Goal: Check status: Check status

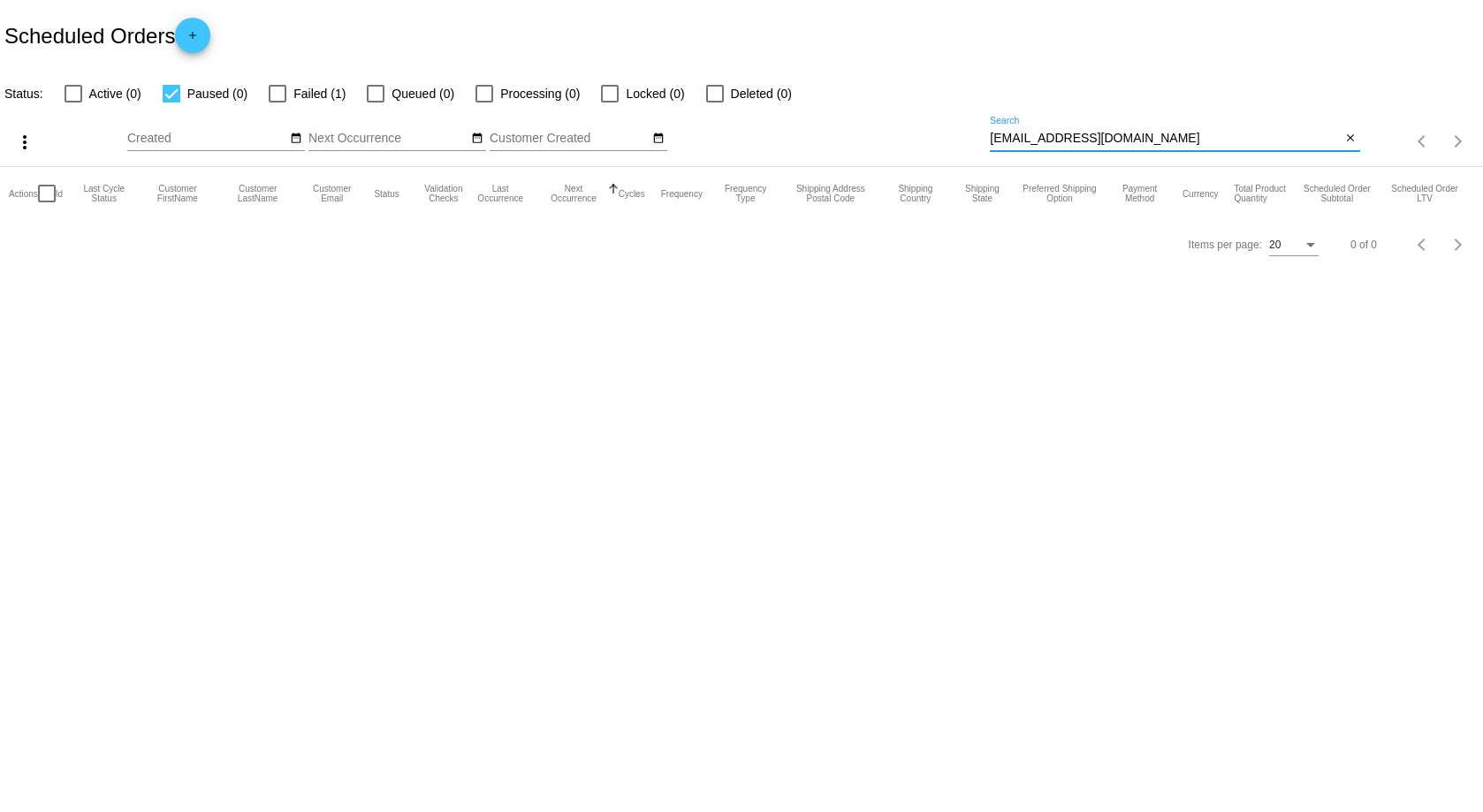
drag, startPoint x: 1139, startPoint y: 141, endPoint x: 845, endPoint y: 113, distance: 295.3
click at [853, 113] on div "more_vert Aug Jan Feb Mar [DATE]" at bounding box center [742, 135] width 1483 height 63
paste input "985539"
type input "985539"
click at [174, 93] on div at bounding box center [171, 94] width 18 height 18
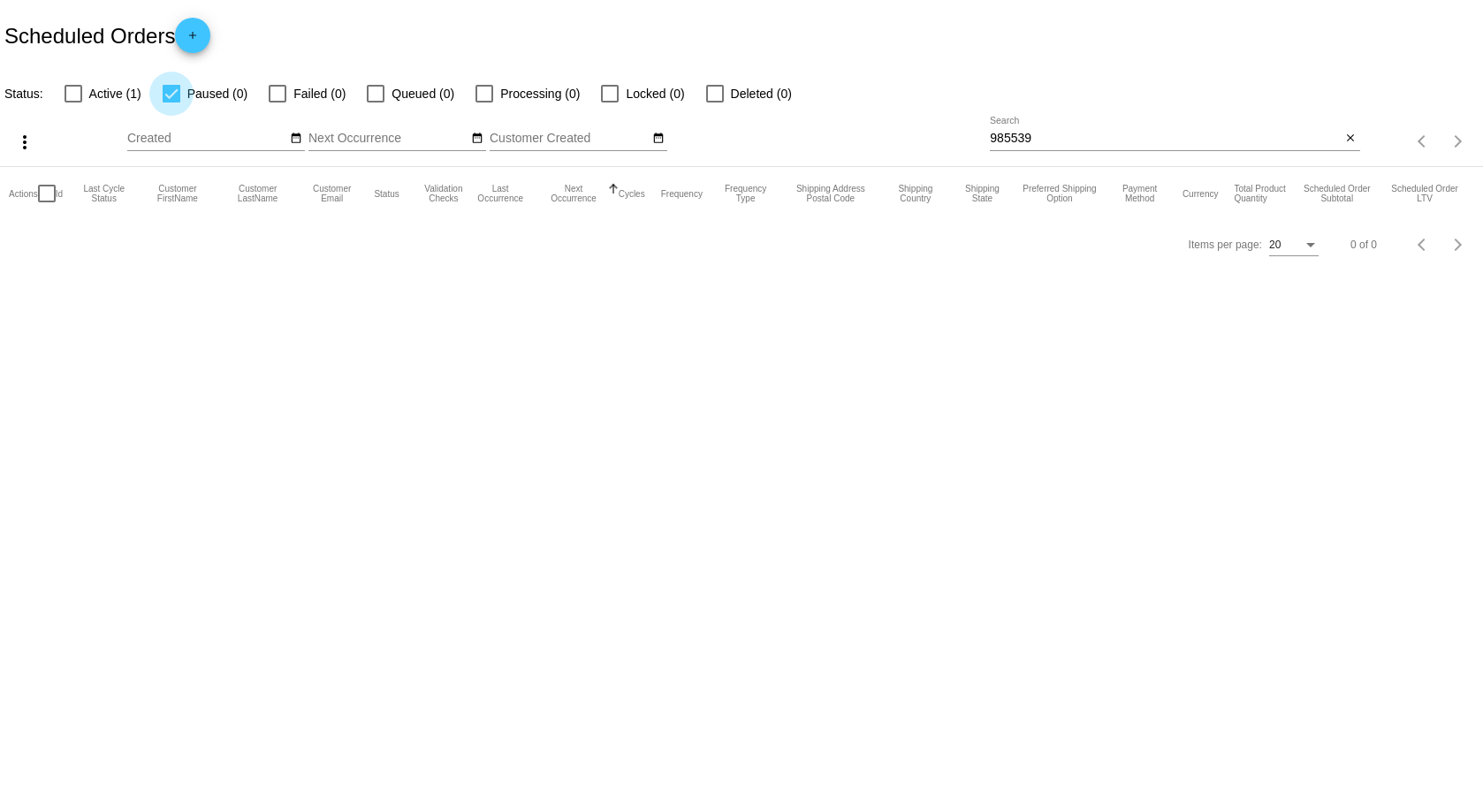
click at [172, 102] on input "Paused (0)" at bounding box center [171, 102] width 1 height 1
checkbox input "false"
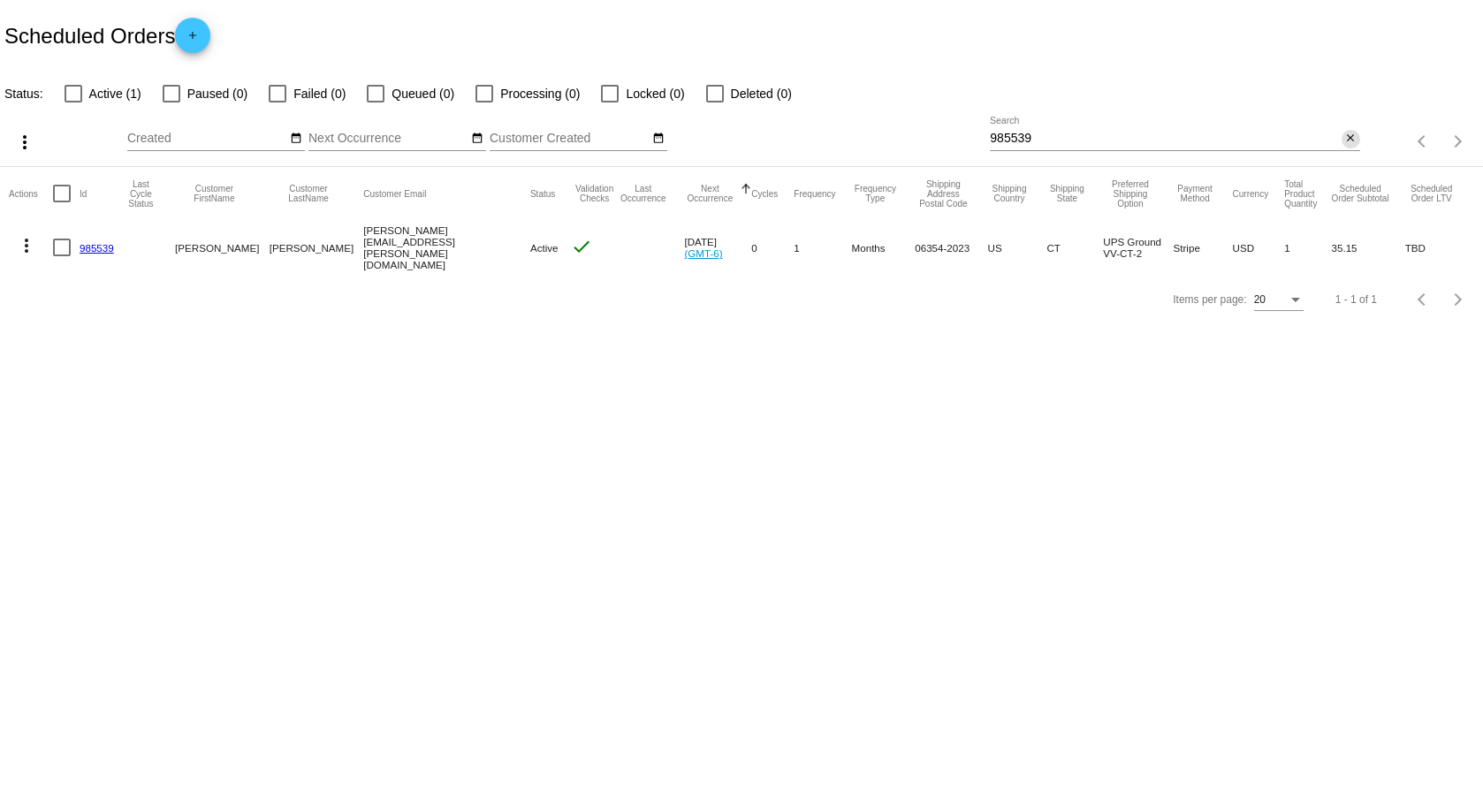
click at [1350, 138] on mat-icon "close" at bounding box center [1350, 138] width 12 height 14
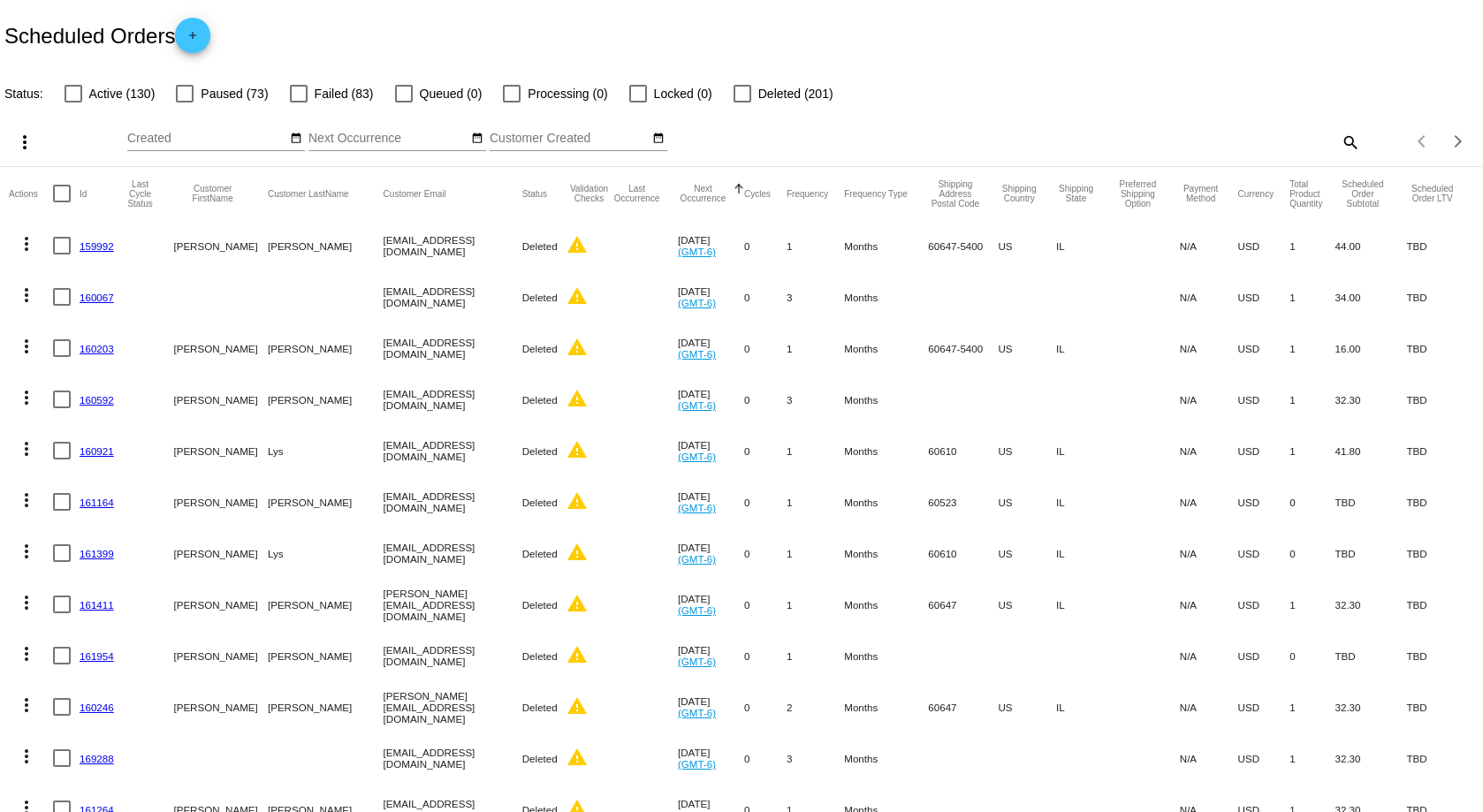
click at [1339, 145] on mat-icon "search" at bounding box center [1349, 141] width 21 height 28
click at [1141, 135] on input "Search" at bounding box center [1174, 138] width 369 height 14
paste input "985539"
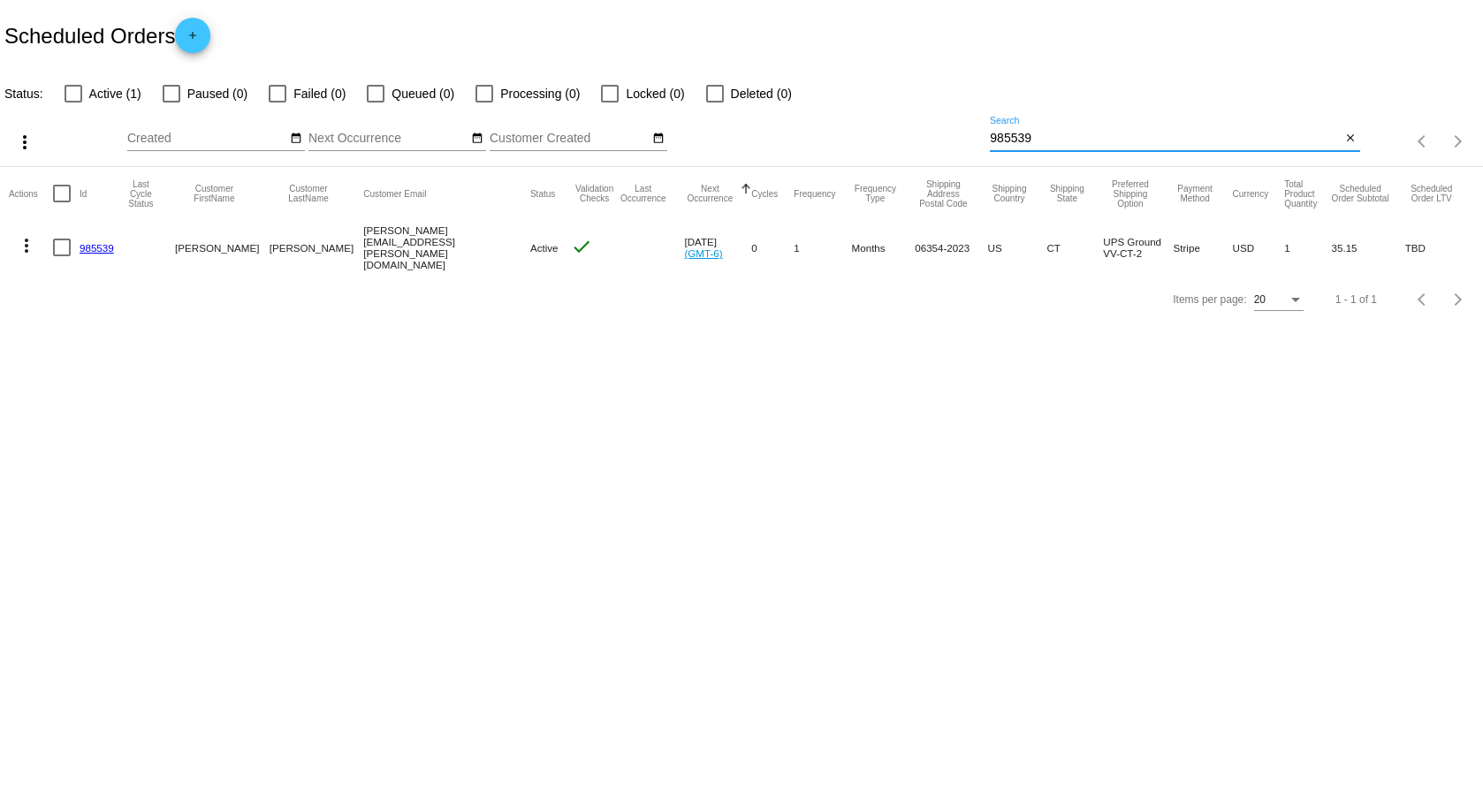
type input "985539"
click at [96, 246] on link "985539" at bounding box center [96, 248] width 34 height 11
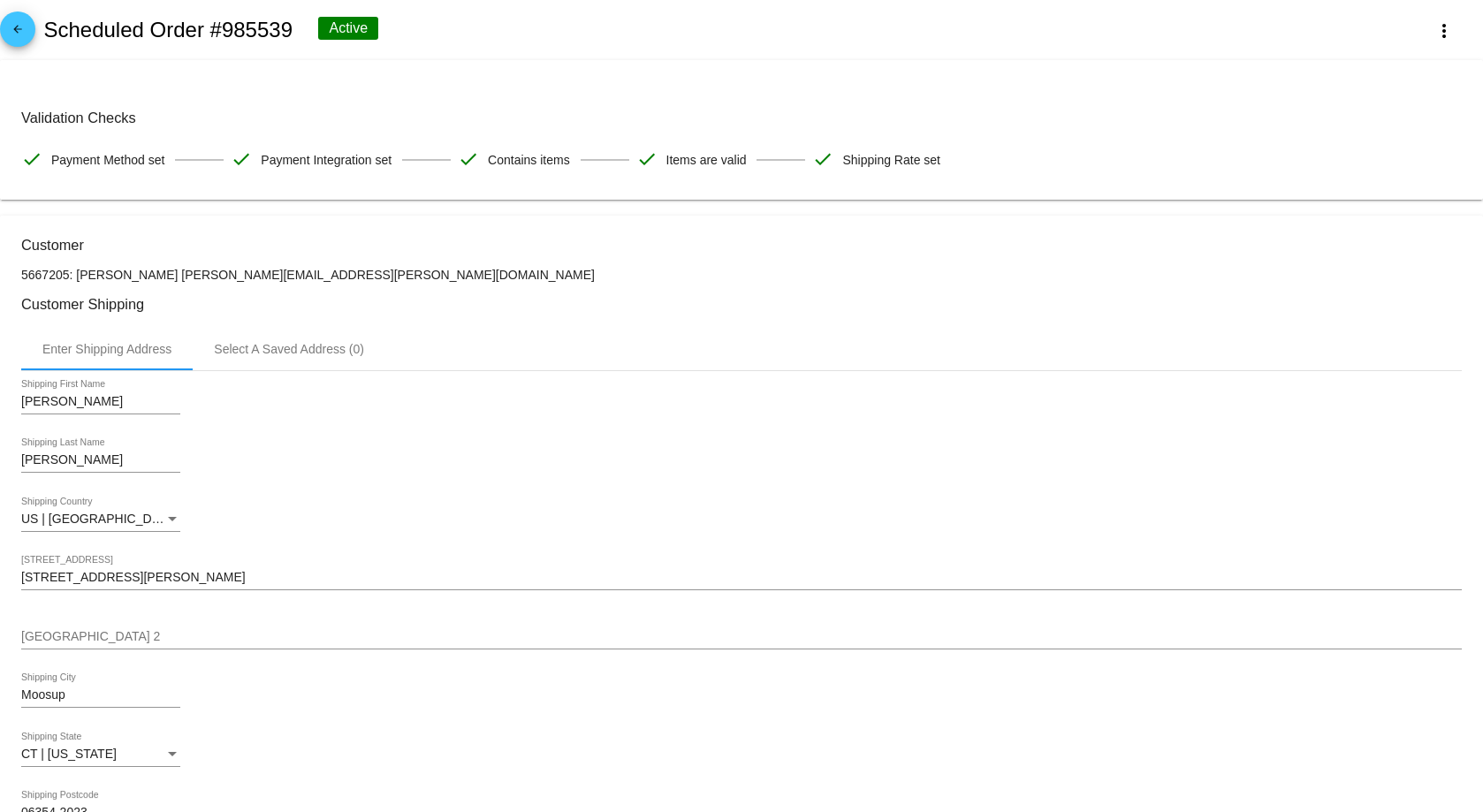
click at [826, 353] on div "Enter Shipping Address Select A Saved Address (0)" at bounding box center [742, 349] width 1441 height 42
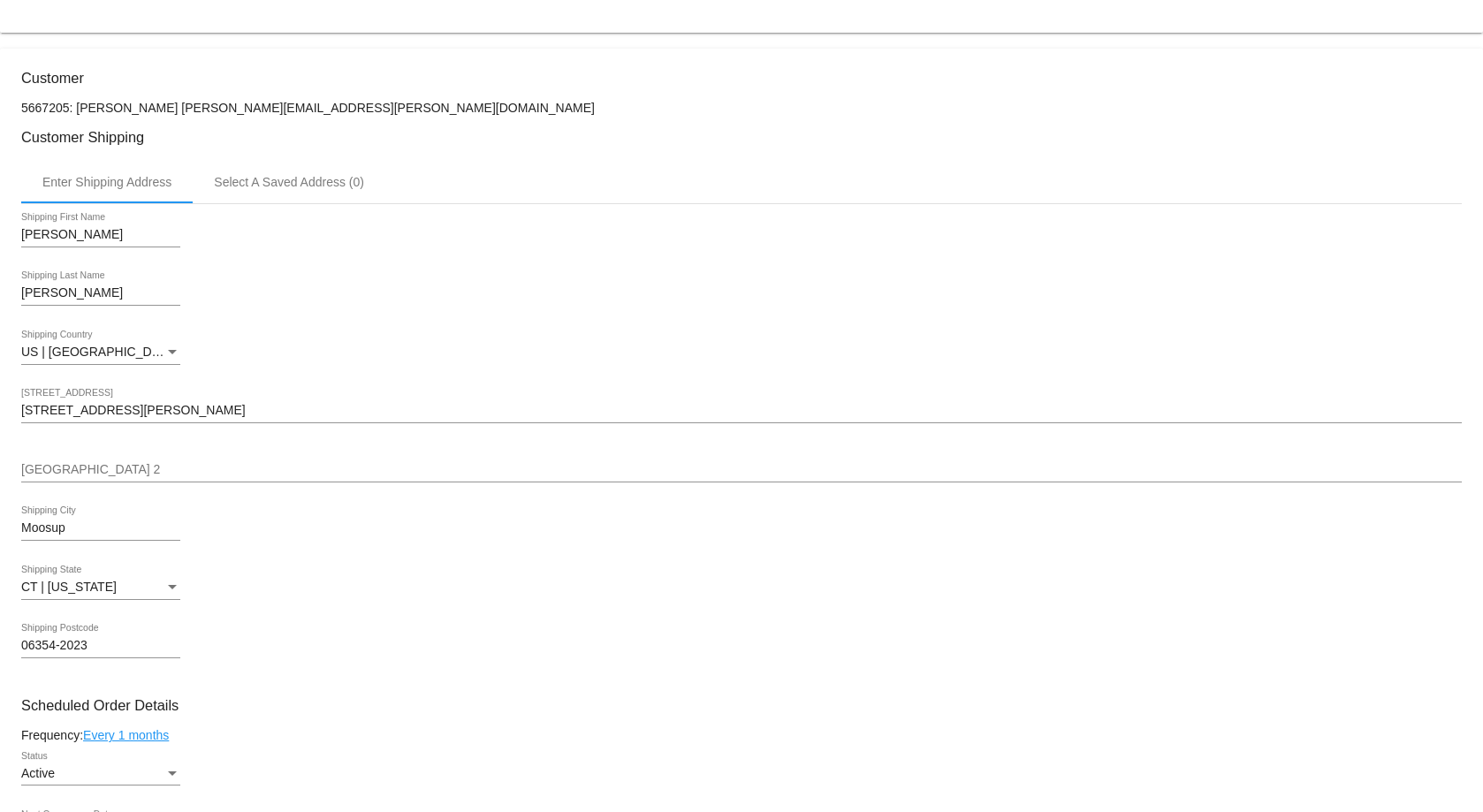
scroll to position [177, 0]
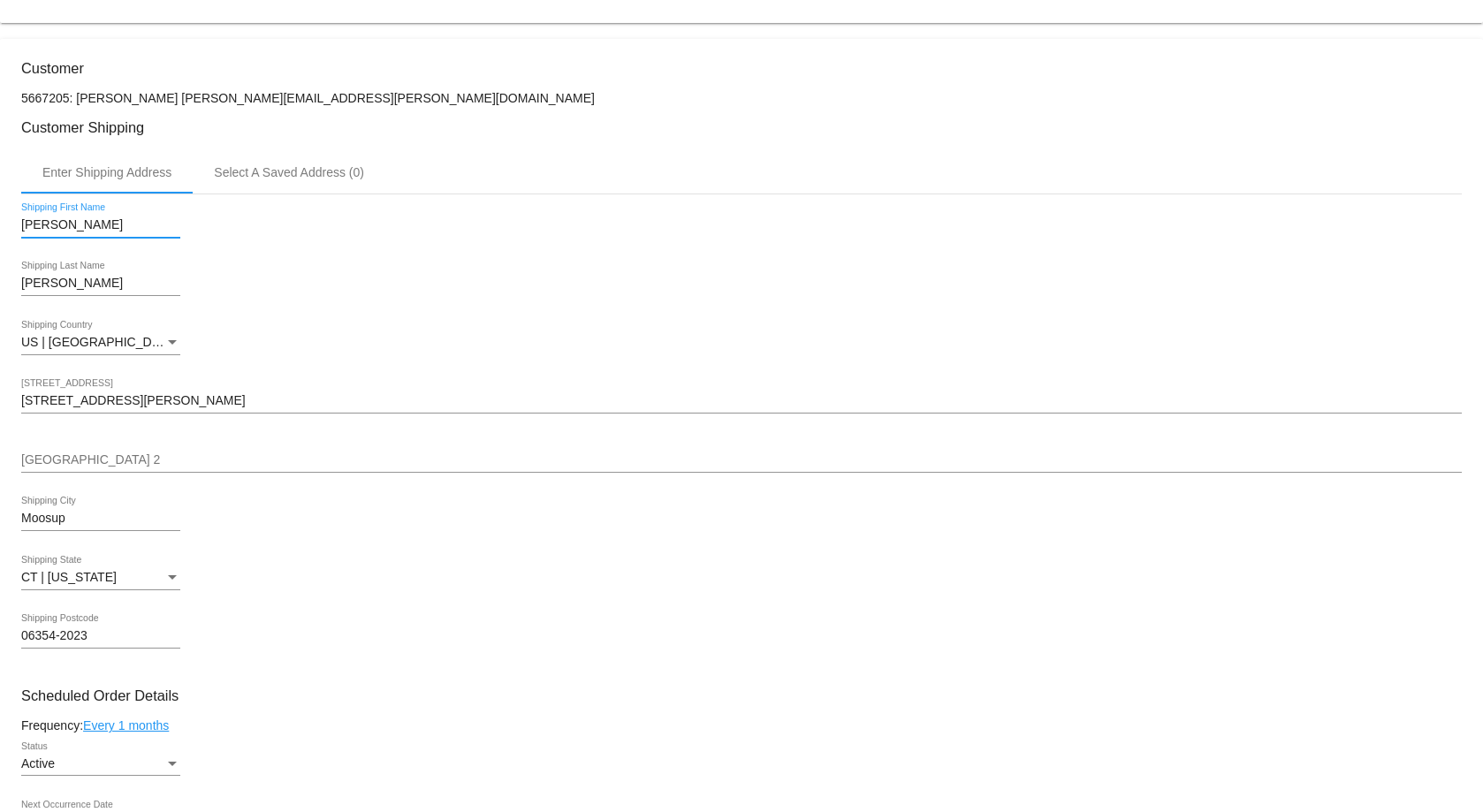
drag, startPoint x: 64, startPoint y: 230, endPoint x: 42, endPoint y: 230, distance: 22.0
click at [42, 230] on input "[PERSON_NAME]" at bounding box center [100, 225] width 159 height 14
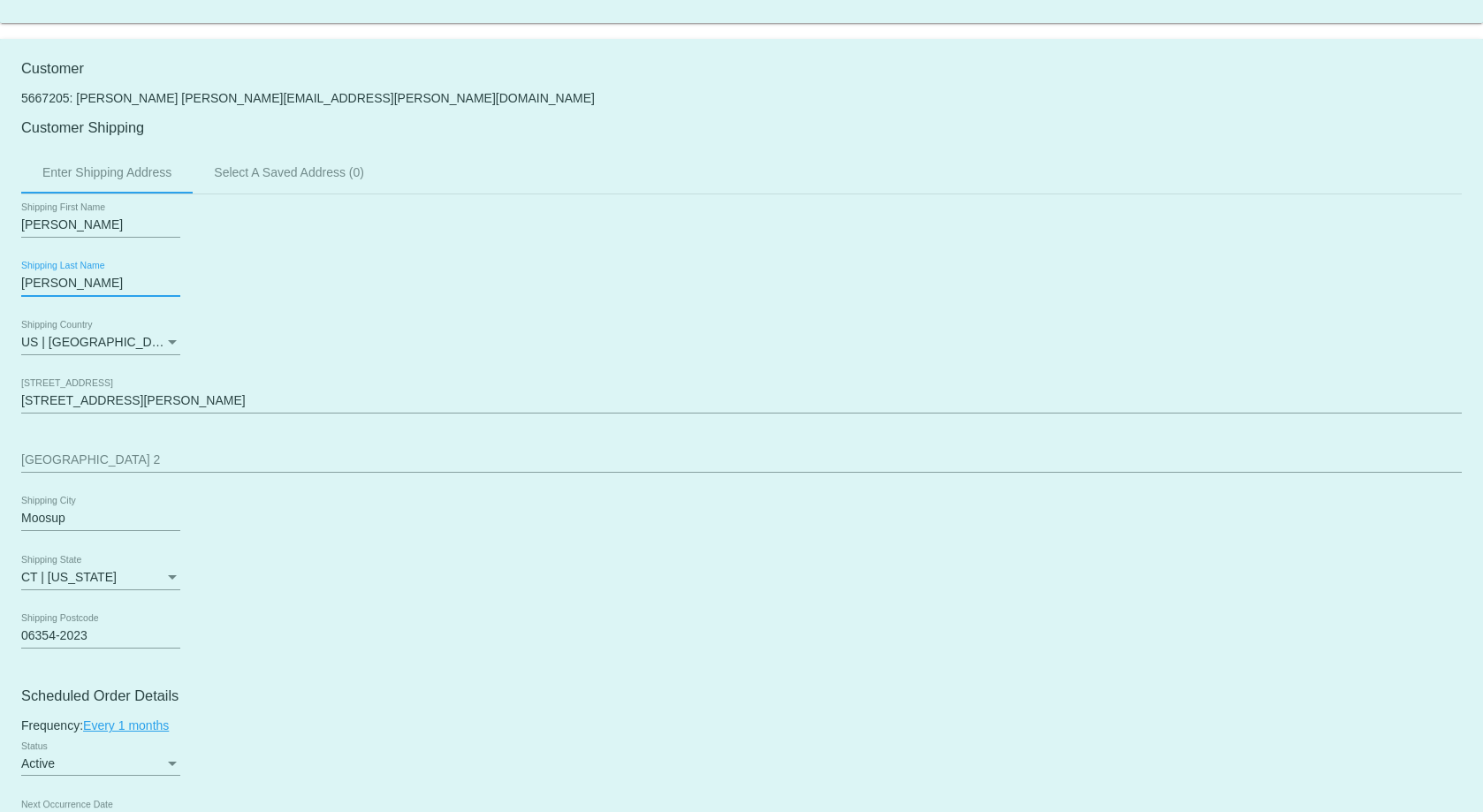
drag, startPoint x: 55, startPoint y: 283, endPoint x: 16, endPoint y: 283, distance: 39.0
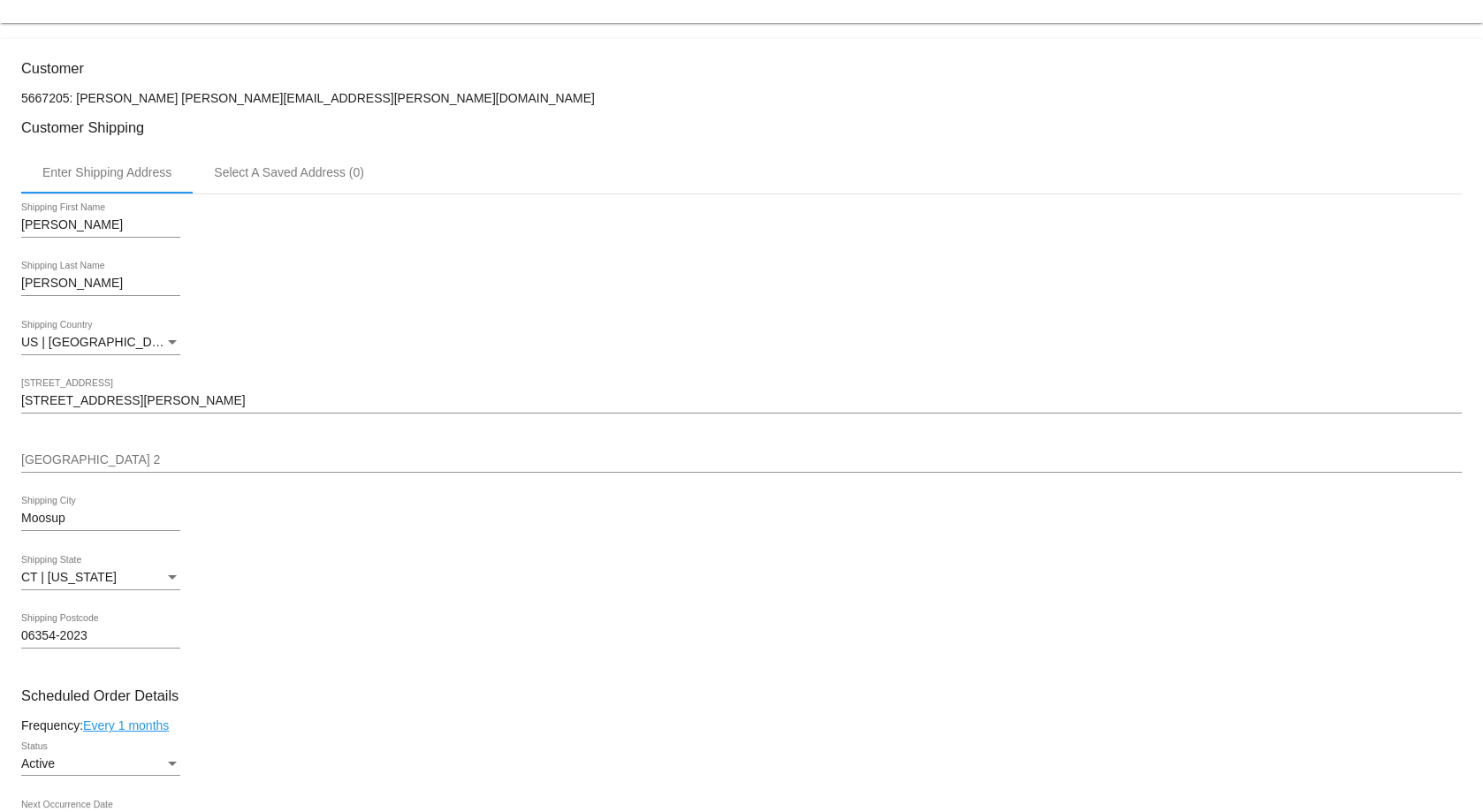
drag, startPoint x: 26, startPoint y: 283, endPoint x: 493, endPoint y: 346, distance: 471.2
click at [505, 349] on div "US | [GEOGRAPHIC_DATA] Shipping Country" at bounding box center [742, 345] width 1441 height 51
drag, startPoint x: 72, startPoint y: 284, endPoint x: 17, endPoint y: 281, distance: 55.1
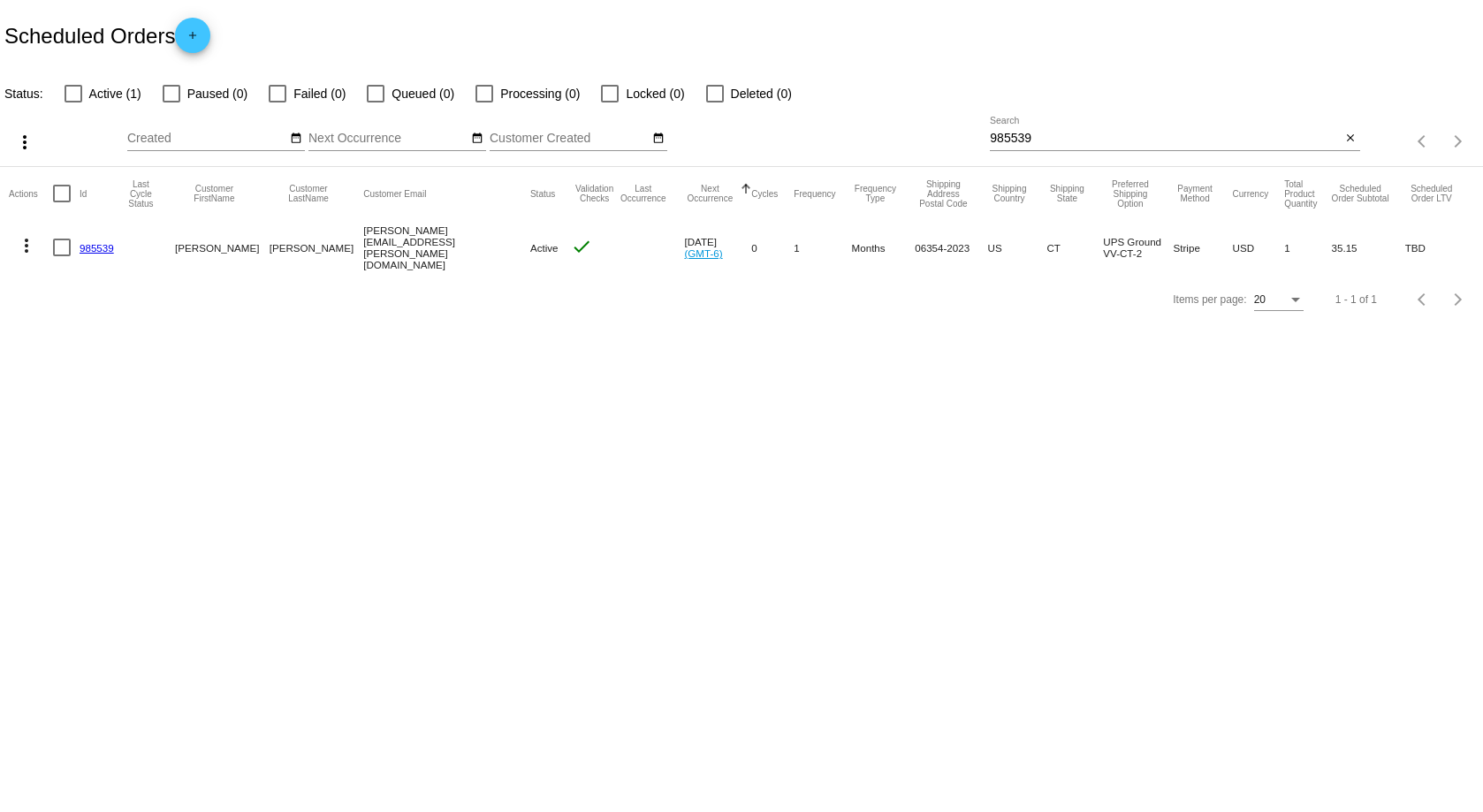
click at [90, 247] on link "985539" at bounding box center [96, 248] width 34 height 11
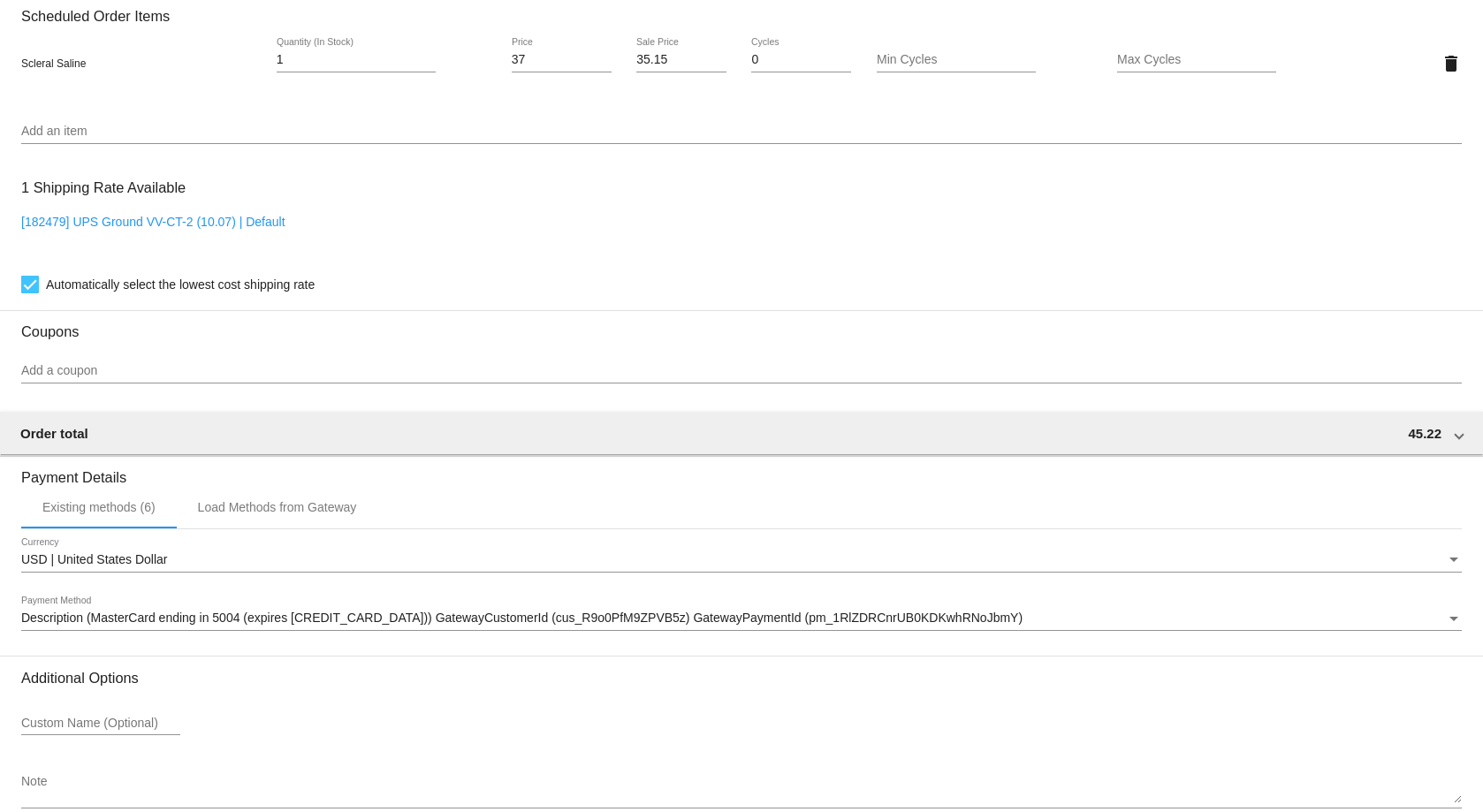
scroll to position [1170, 0]
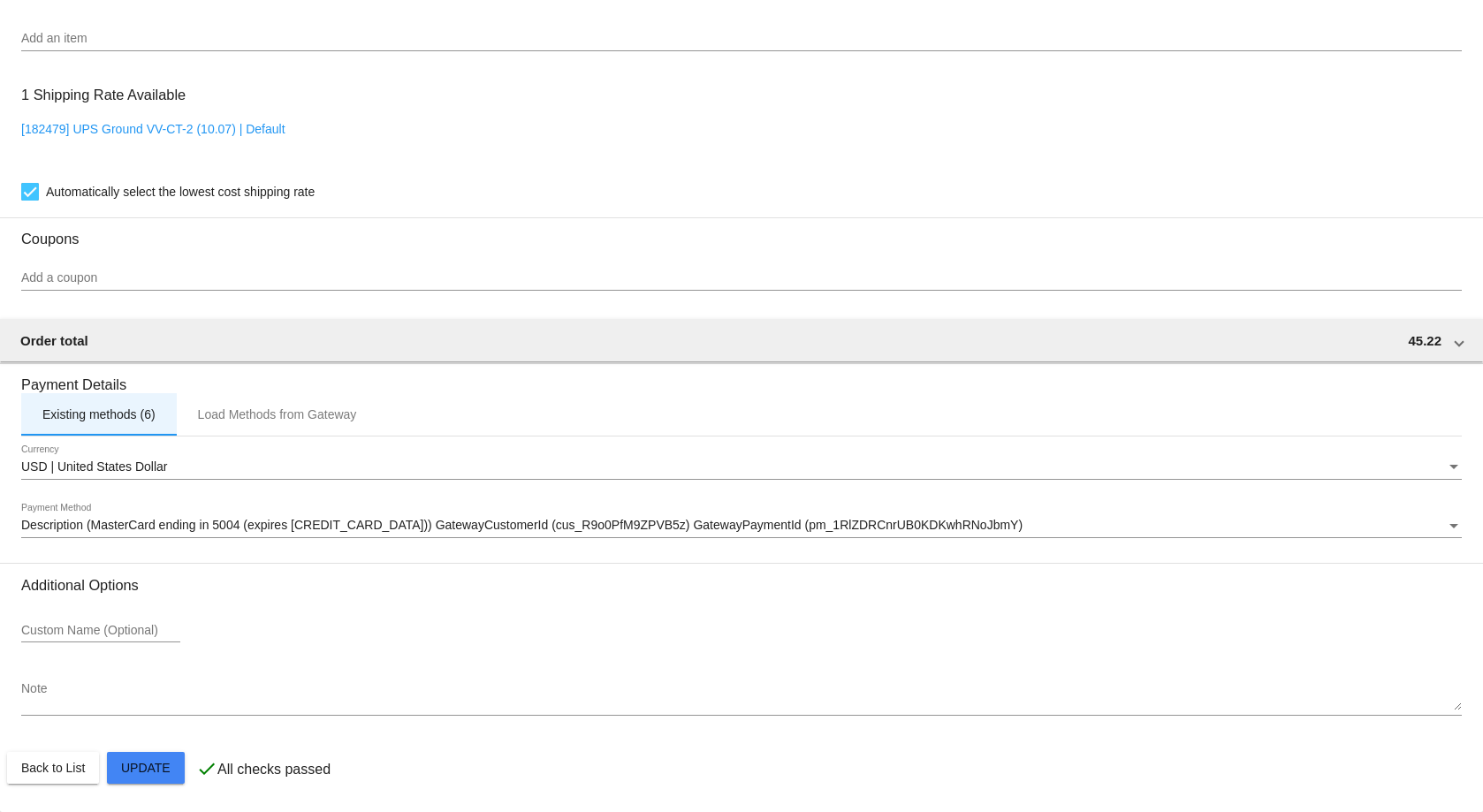
click at [134, 413] on div "Existing methods (6)" at bounding box center [98, 414] width 114 height 14
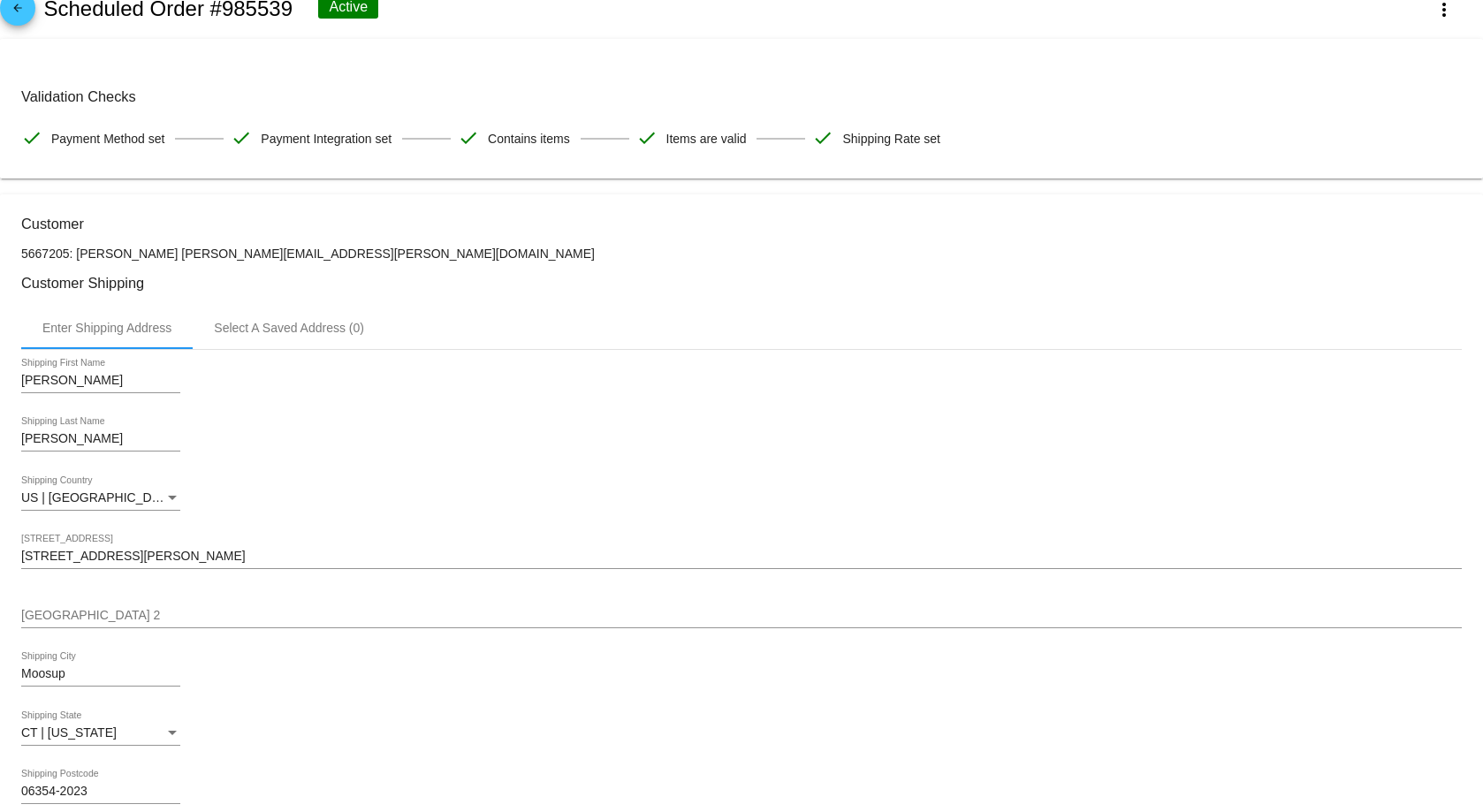
scroll to position [0, 0]
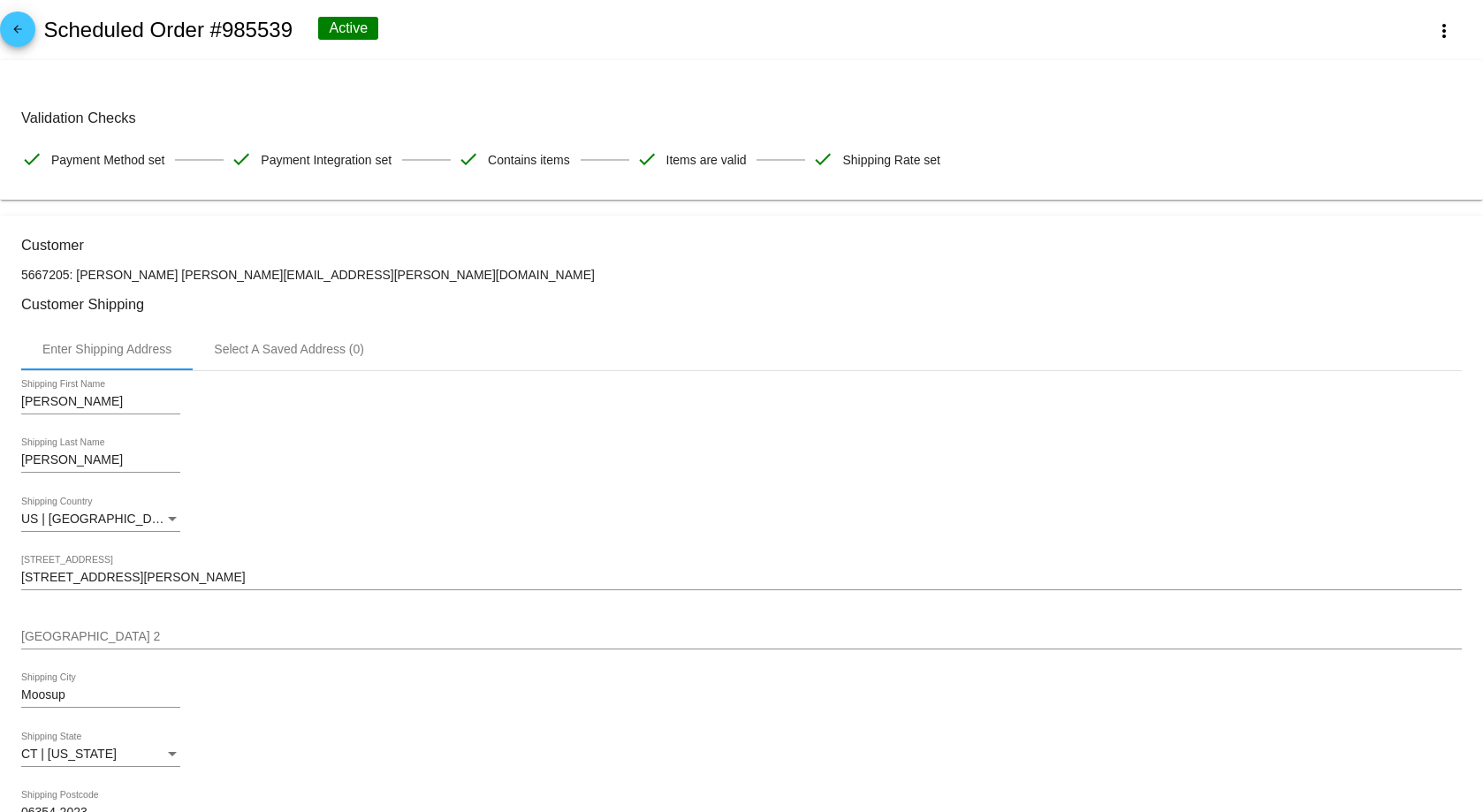
click at [258, 277] on p "5667205: [PERSON_NAME] [PERSON_NAME][EMAIL_ADDRESS][PERSON_NAME][DOMAIN_NAME]" at bounding box center [742, 275] width 1441 height 14
